Goal: Transaction & Acquisition: Download file/media

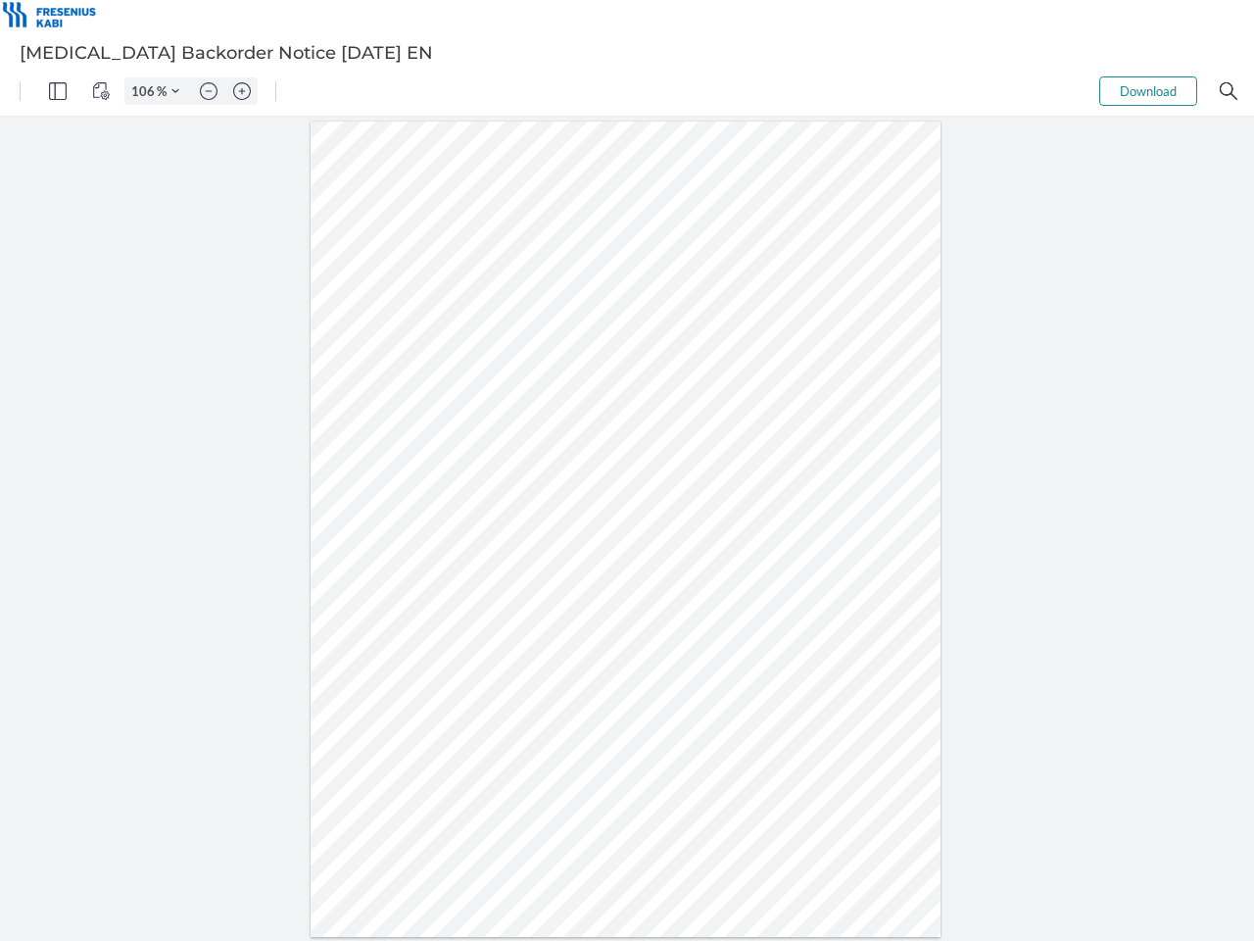
click at [58, 91] on img "Panel" at bounding box center [58, 91] width 18 height 18
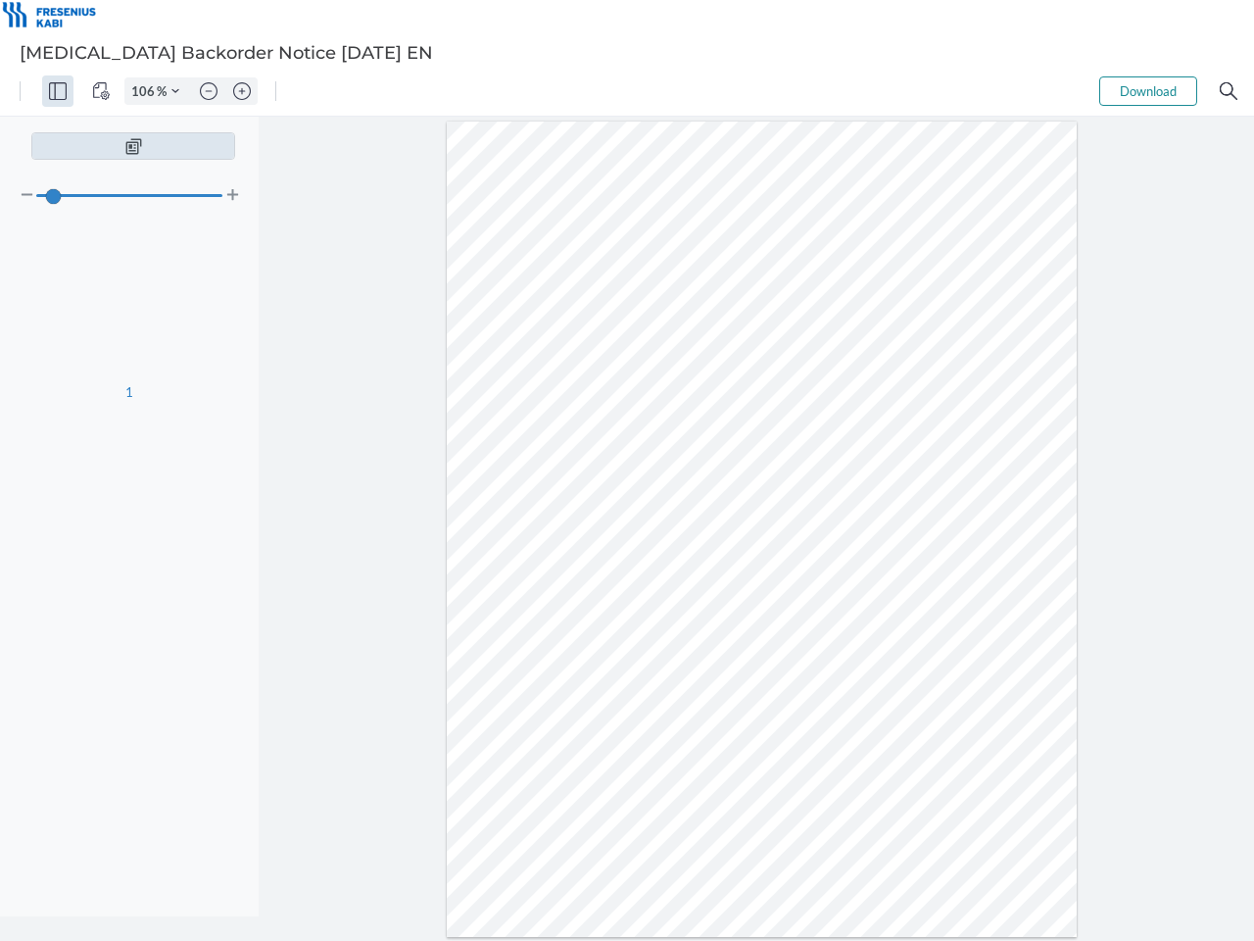
click at [101, 91] on img "View Controls" at bounding box center [101, 91] width 18 height 18
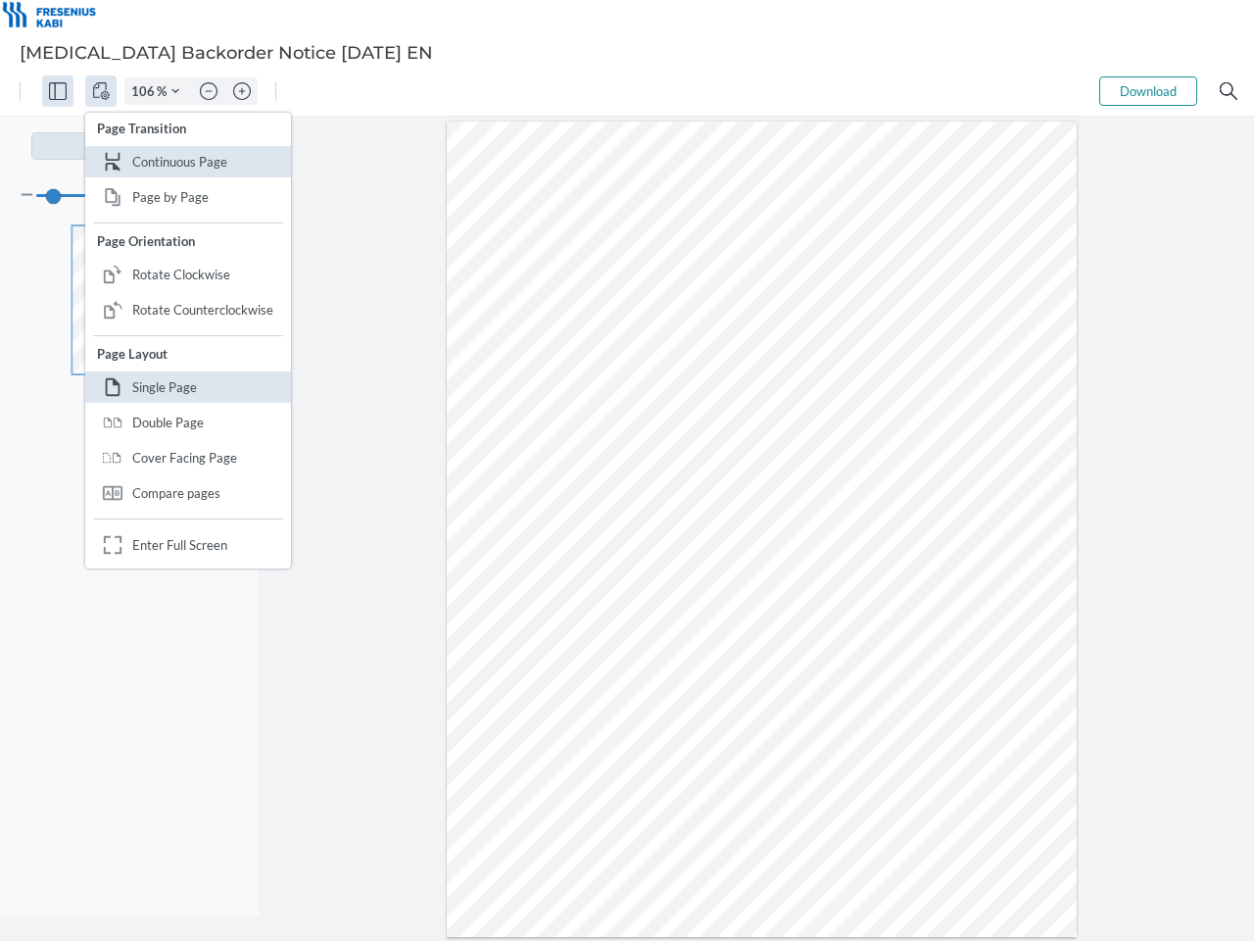
click at [146, 91] on input "106" at bounding box center [140, 91] width 31 height 18
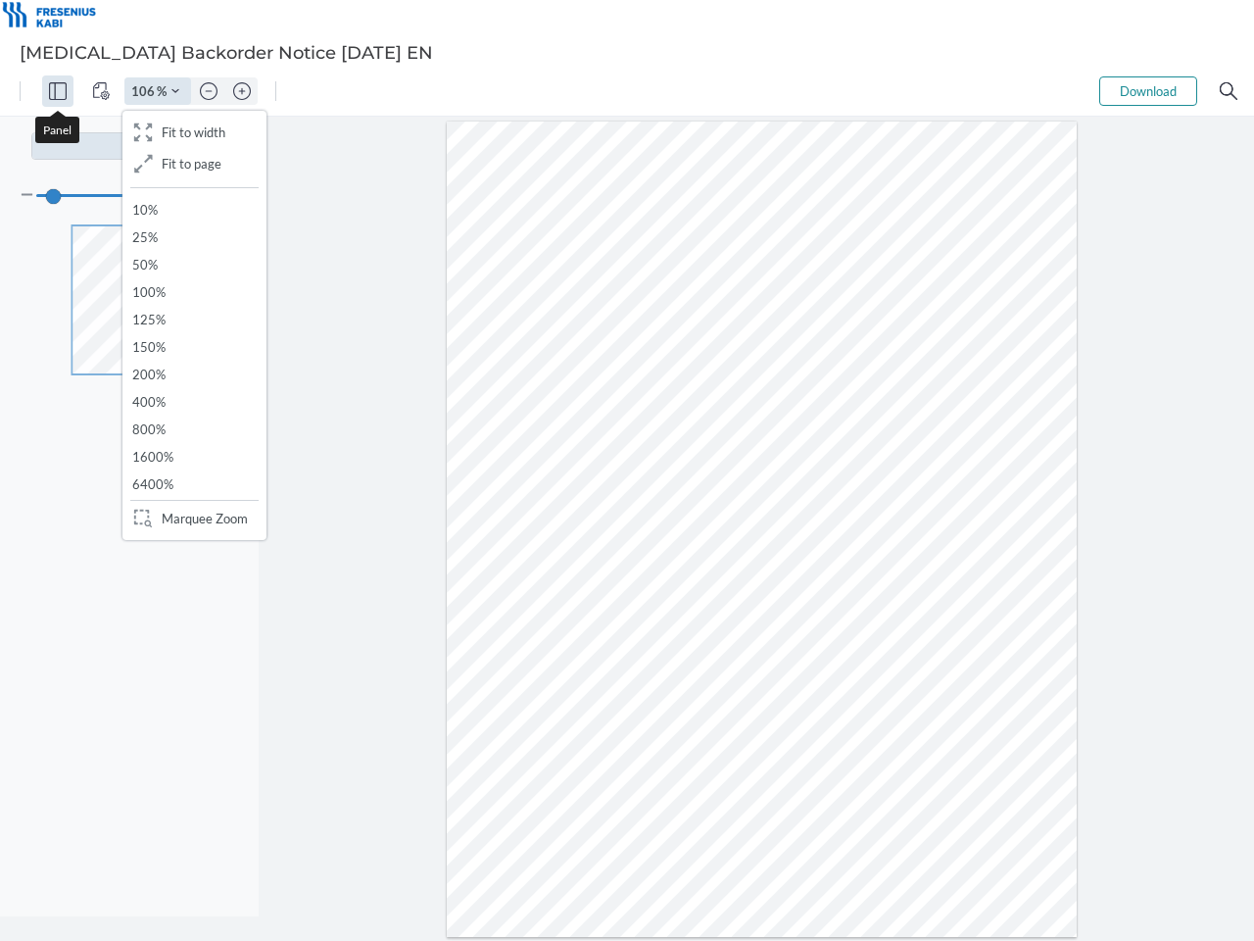
click at [175, 91] on img "Zoom Controls" at bounding box center [175, 91] width 8 height 8
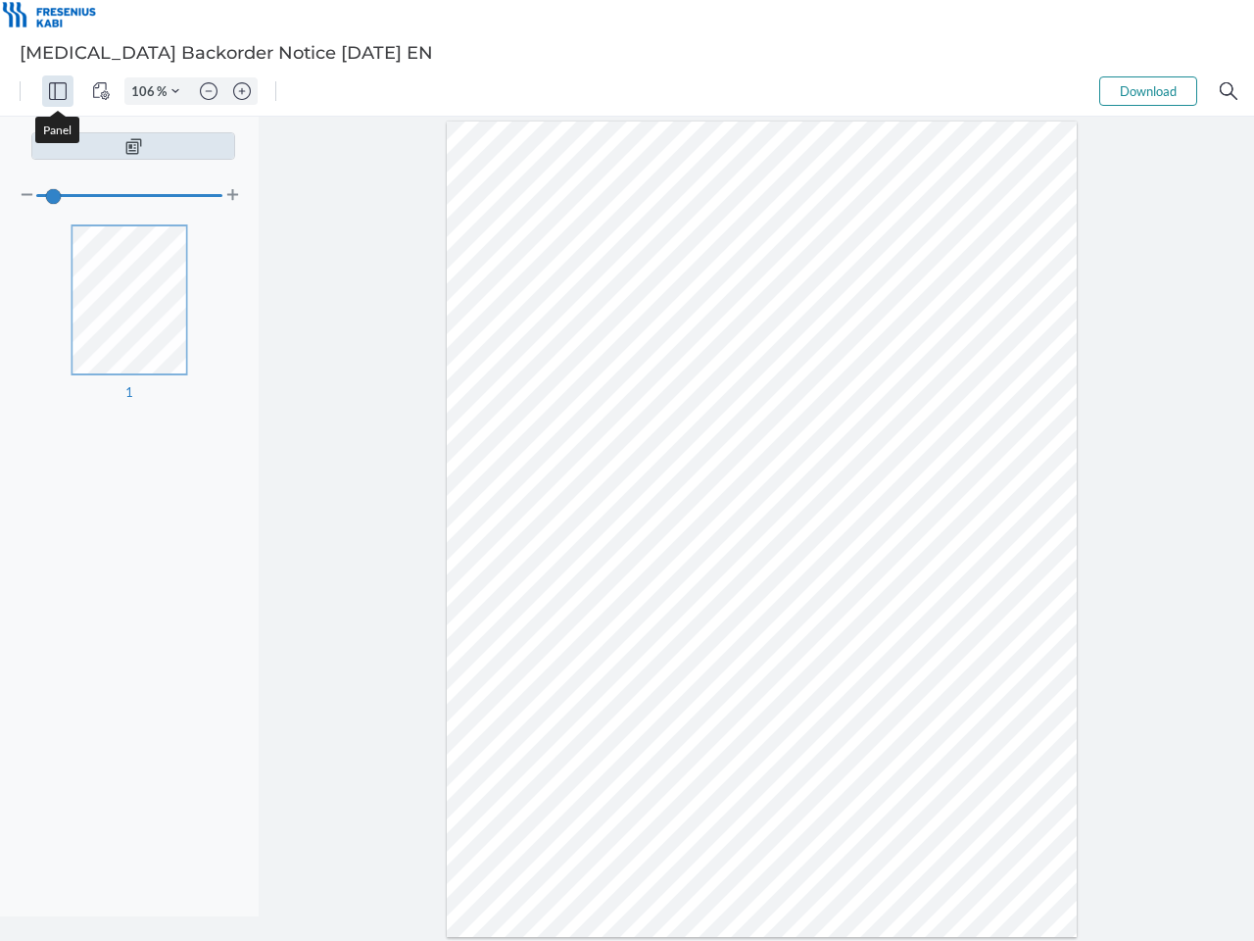
click at [209, 91] on img "Zoom out" at bounding box center [209, 91] width 18 height 18
click at [242, 91] on img "Zoom in" at bounding box center [242, 91] width 18 height 18
type input "106"
click at [1148, 91] on button "Download" at bounding box center [1148, 90] width 98 height 29
click at [1229, 91] on img "Search" at bounding box center [1229, 91] width 18 height 18
